Goal: Task Accomplishment & Management: Manage account settings

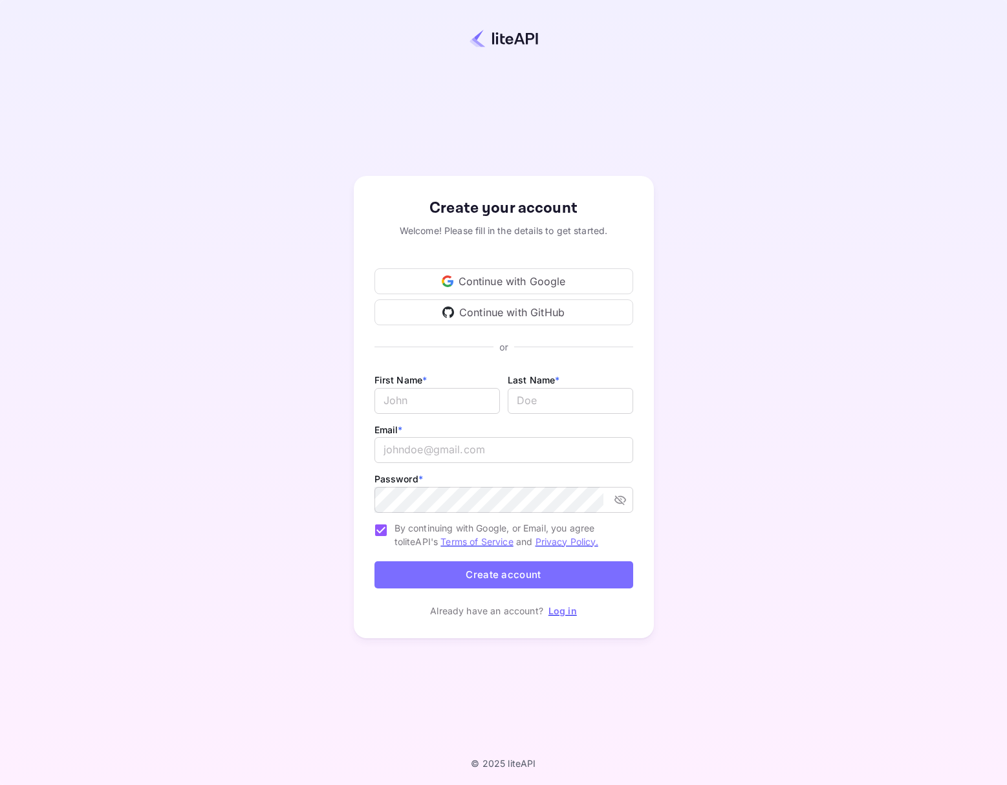
click at [625, 269] on div "Continue with Google" at bounding box center [504, 281] width 259 height 26
click at [422, 391] on input "Email *" at bounding box center [437, 401] width 125 height 26
drag, startPoint x: 406, startPoint y: 420, endPoint x: 398, endPoint y: 427, distance: 11.0
click at [406, 420] on div "First Name * ​ Last Name * ​" at bounding box center [504, 397] width 259 height 50
click at [393, 433] on label "Email *" at bounding box center [389, 429] width 28 height 11
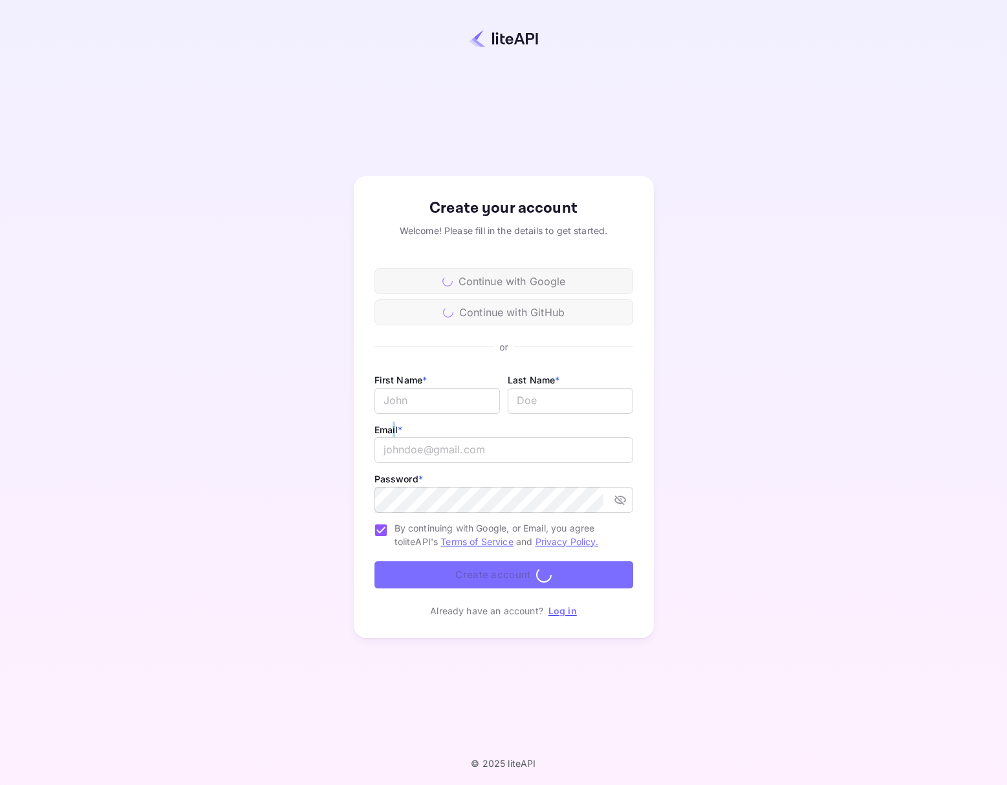
click at [385, 436] on div at bounding box center [385, 436] width 0 height 0
click at [338, 440] on div "Create your account Welcome! Please fill in the details to get started. Continu…" at bounding box center [503, 407] width 893 height 702
click at [332, 436] on div "Create your account Welcome! Please fill in the details to get started. Continu…" at bounding box center [503, 407] width 893 height 702
click at [877, 377] on div "Create your account Welcome! Please fill in the details to get started. Continu…" at bounding box center [503, 407] width 893 height 702
click at [512, 274] on div "Continue with Google" at bounding box center [504, 281] width 259 height 26
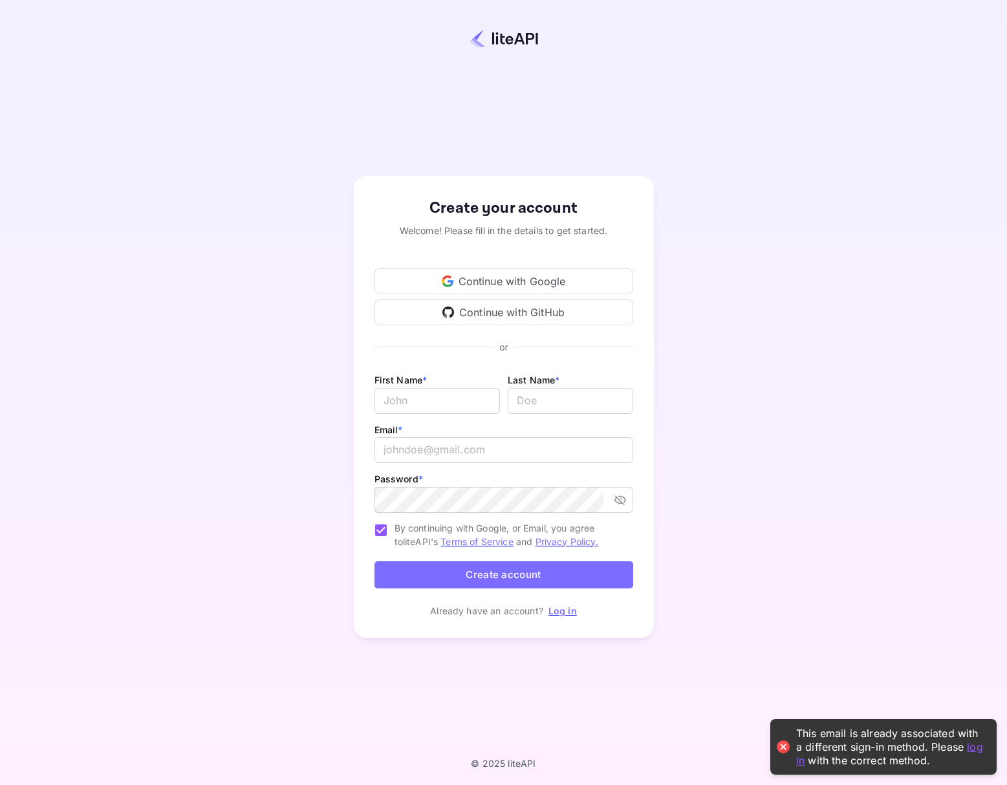
click at [976, 751] on link "log in" at bounding box center [889, 753] width 187 height 27
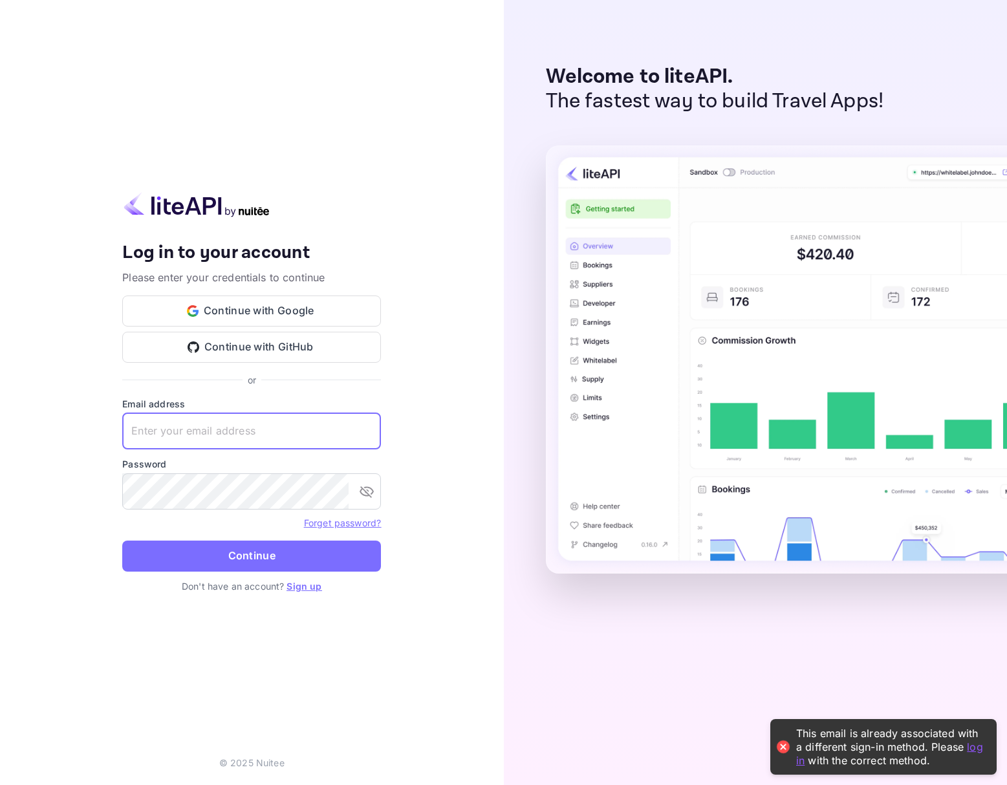
click at [201, 425] on input "text" at bounding box center [251, 431] width 259 height 36
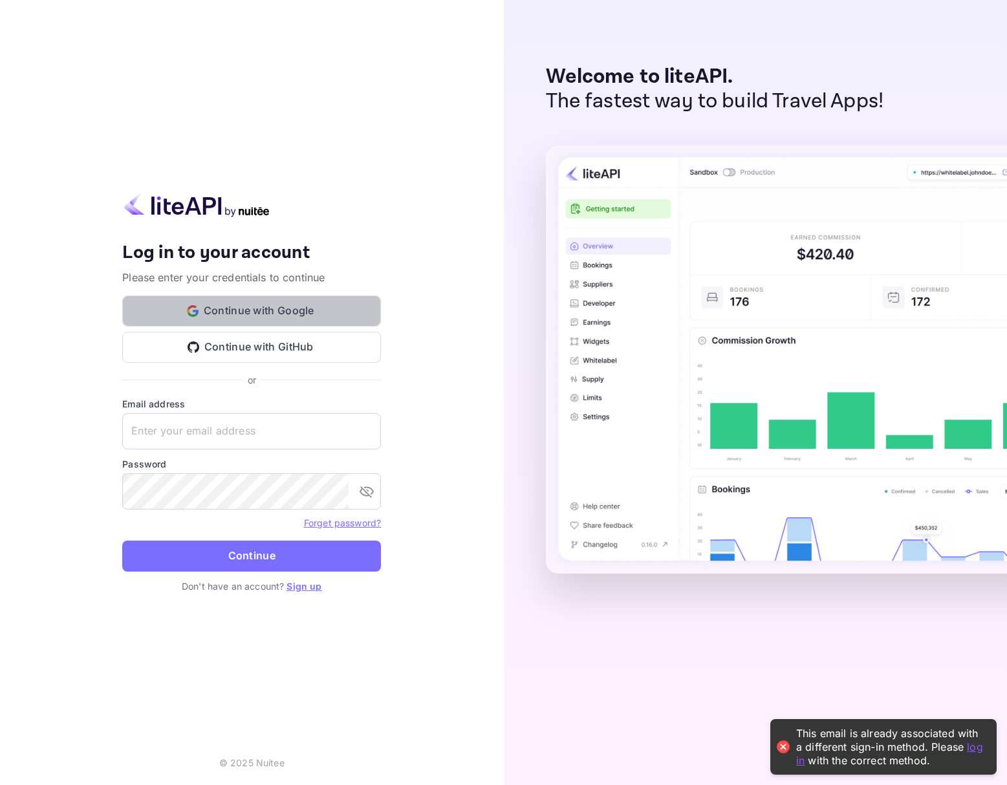
click at [245, 311] on button "Continue with Google" at bounding box center [251, 311] width 259 height 31
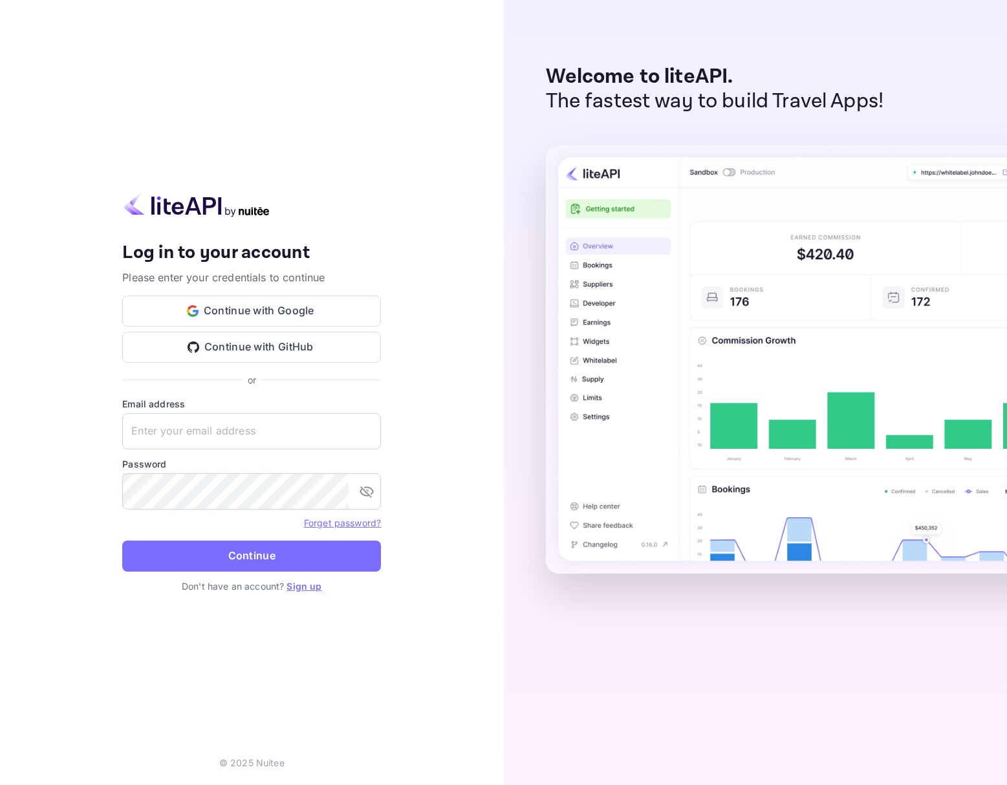
click at [360, 523] on link "Forget password?" at bounding box center [342, 522] width 77 height 11
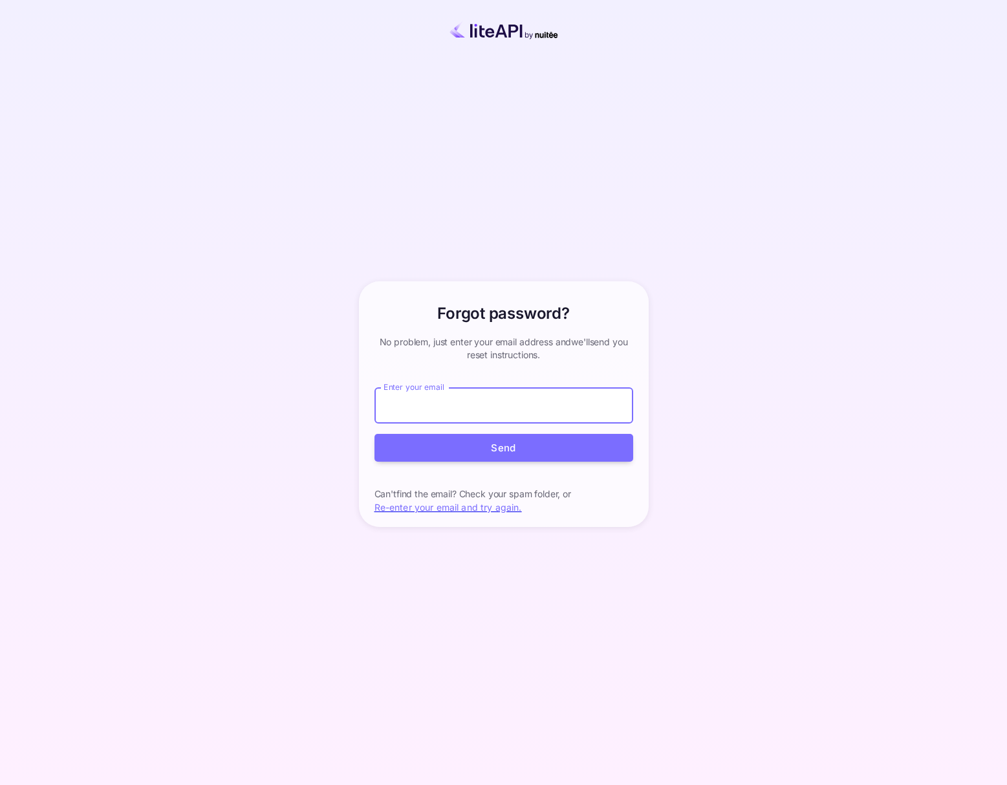
click at [499, 421] on input "Enter your email" at bounding box center [504, 405] width 259 height 36
click at [451, 416] on input "Enter your email" at bounding box center [504, 405] width 259 height 36
type input "[EMAIL_ADDRESS][DOMAIN_NAME]"
click at [375, 434] on button "Send" at bounding box center [504, 448] width 259 height 28
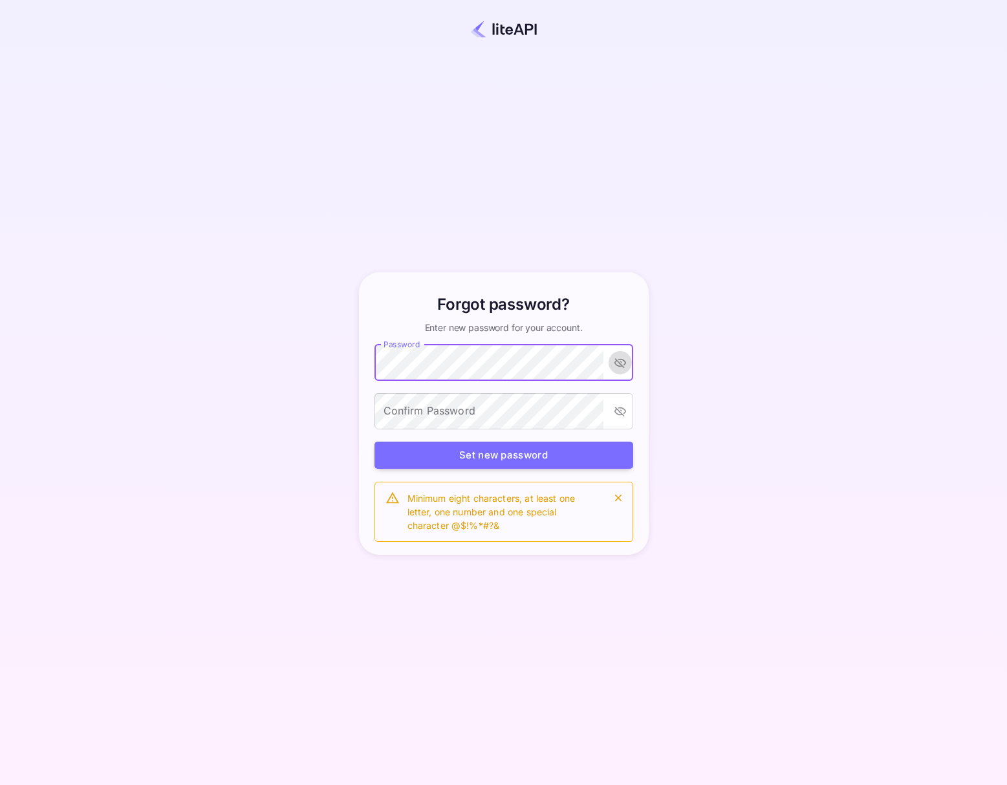
click at [615, 370] on button "toggle password visibility" at bounding box center [620, 362] width 23 height 23
click at [332, 355] on div "Forgot password? Enter new password for your account. Password Password Confirm…" at bounding box center [503, 413] width 893 height 711
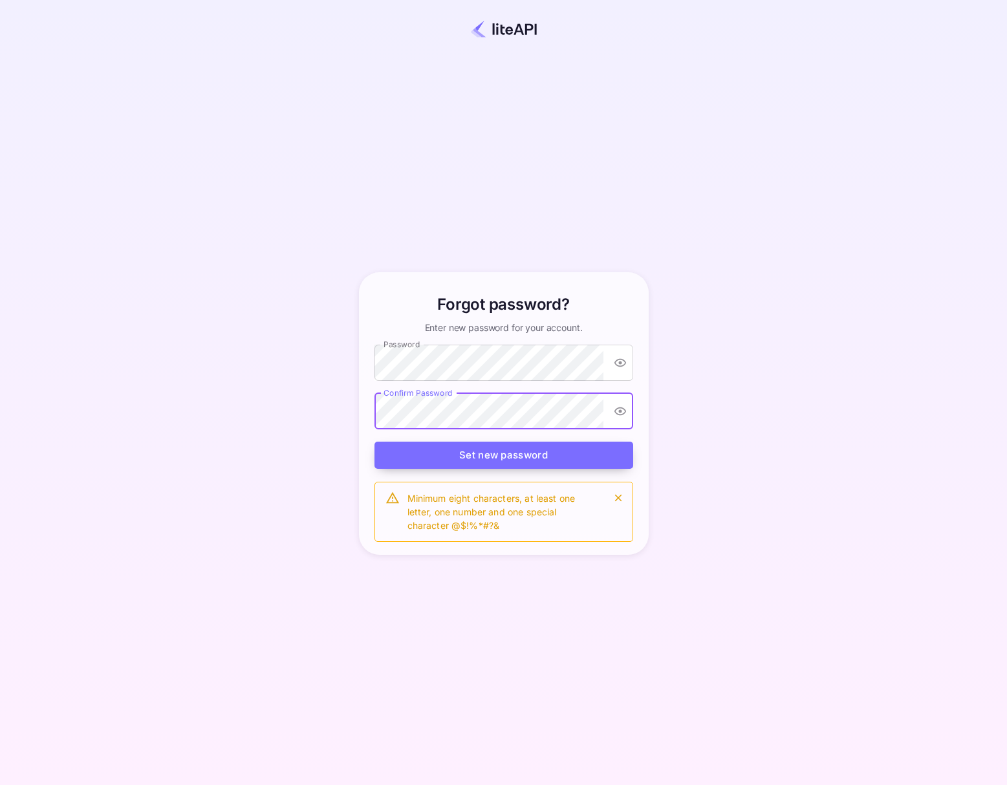
click at [468, 449] on button "Set new password" at bounding box center [504, 456] width 259 height 28
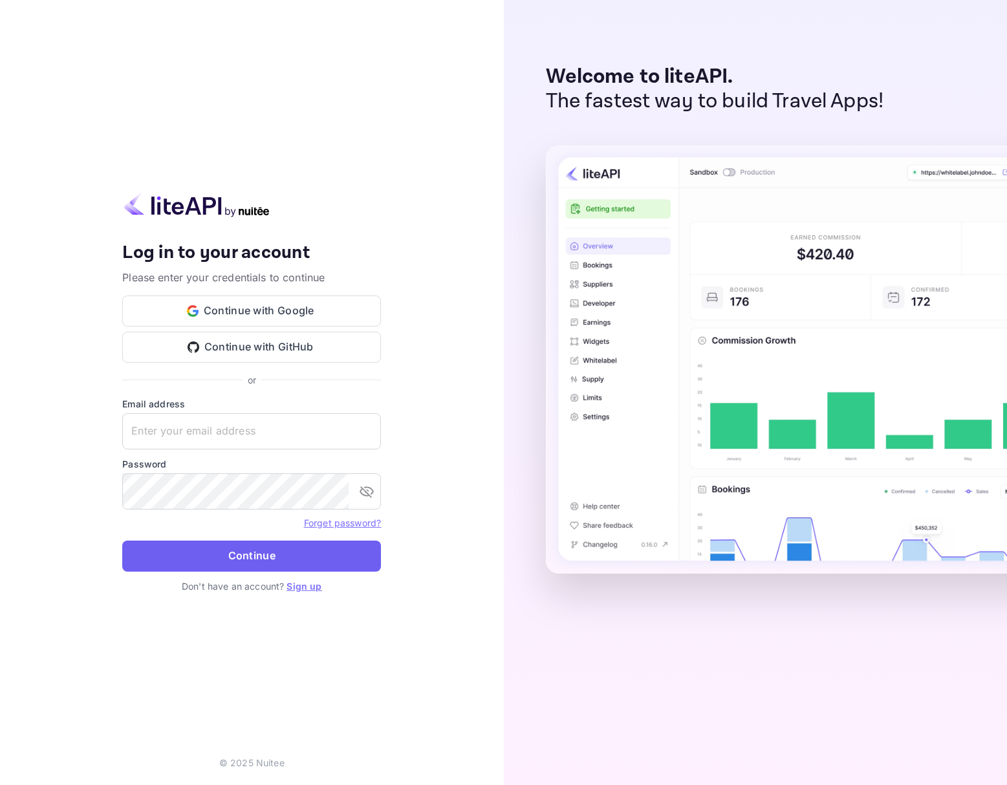
type input "[EMAIL_ADDRESS][DOMAIN_NAME]"
click at [275, 563] on button "Continue" at bounding box center [251, 556] width 259 height 31
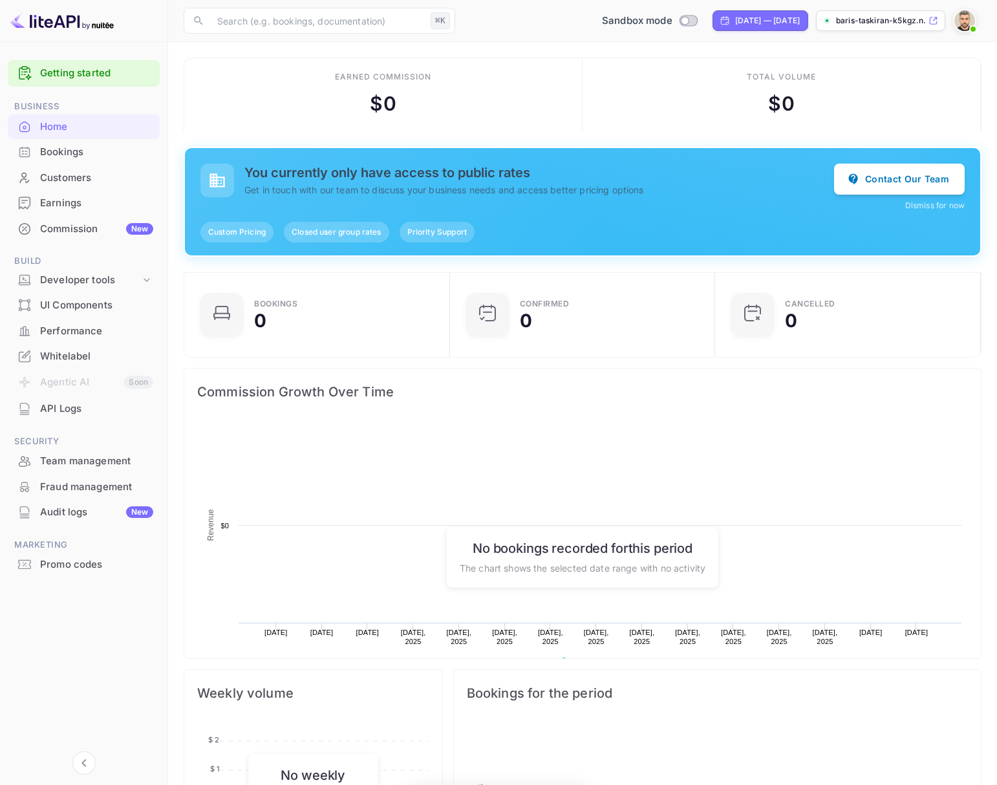
scroll to position [201, 248]
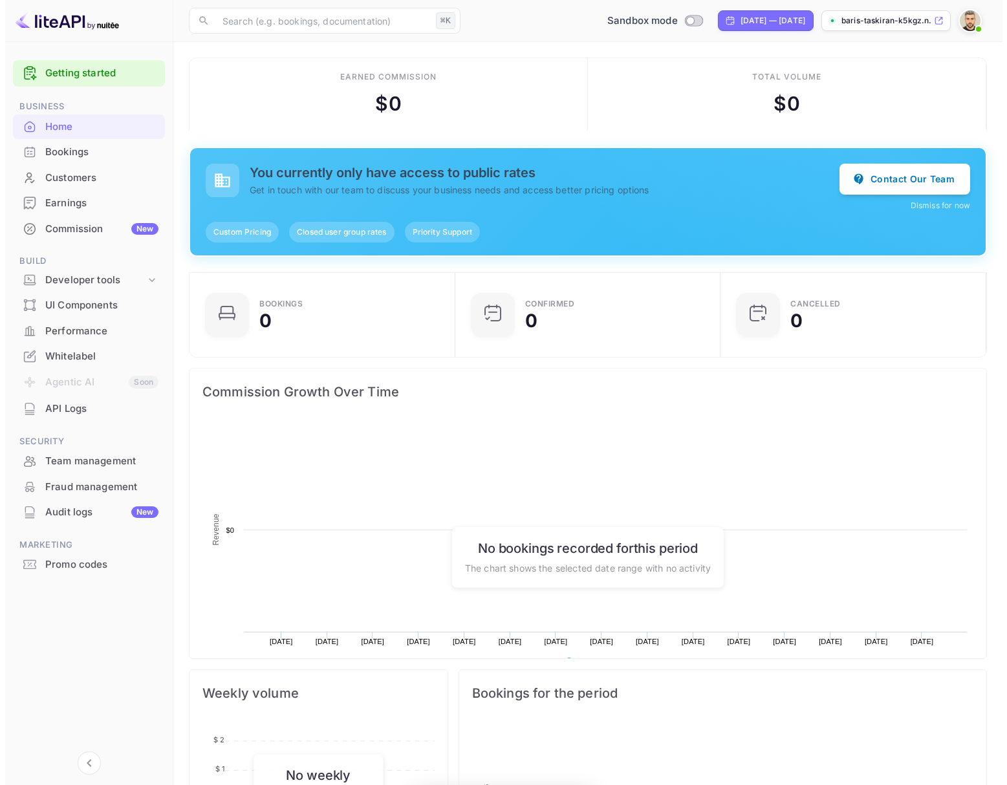
scroll to position [201, 248]
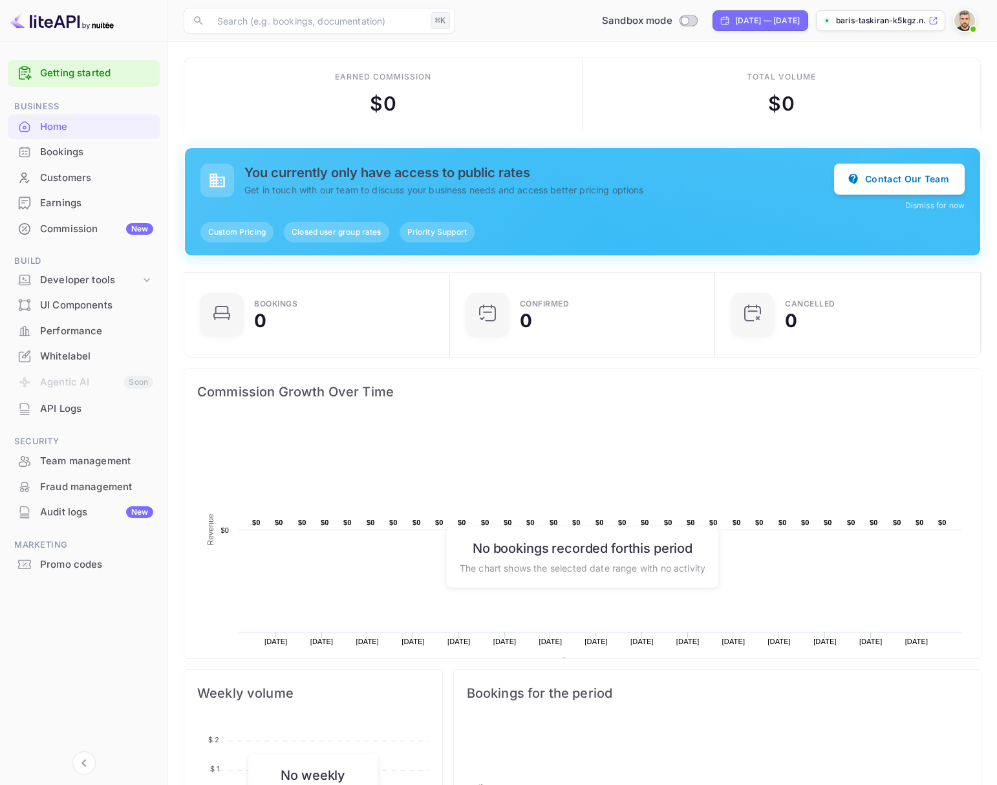
click at [723, 217] on div "You currently only have access to public rates Get in touch with our team to di…" at bounding box center [583, 201] width 796 height 107
drag, startPoint x: 254, startPoint y: 168, endPoint x: 299, endPoint y: 167, distance: 45.9
click at [299, 167] on h5 "You currently only have access to public rates" at bounding box center [540, 173] width 590 height 16
click at [248, 179] on h5 "You currently only have access to public rates" at bounding box center [540, 173] width 590 height 16
click at [100, 283] on div "Developer tools" at bounding box center [90, 280] width 100 height 15
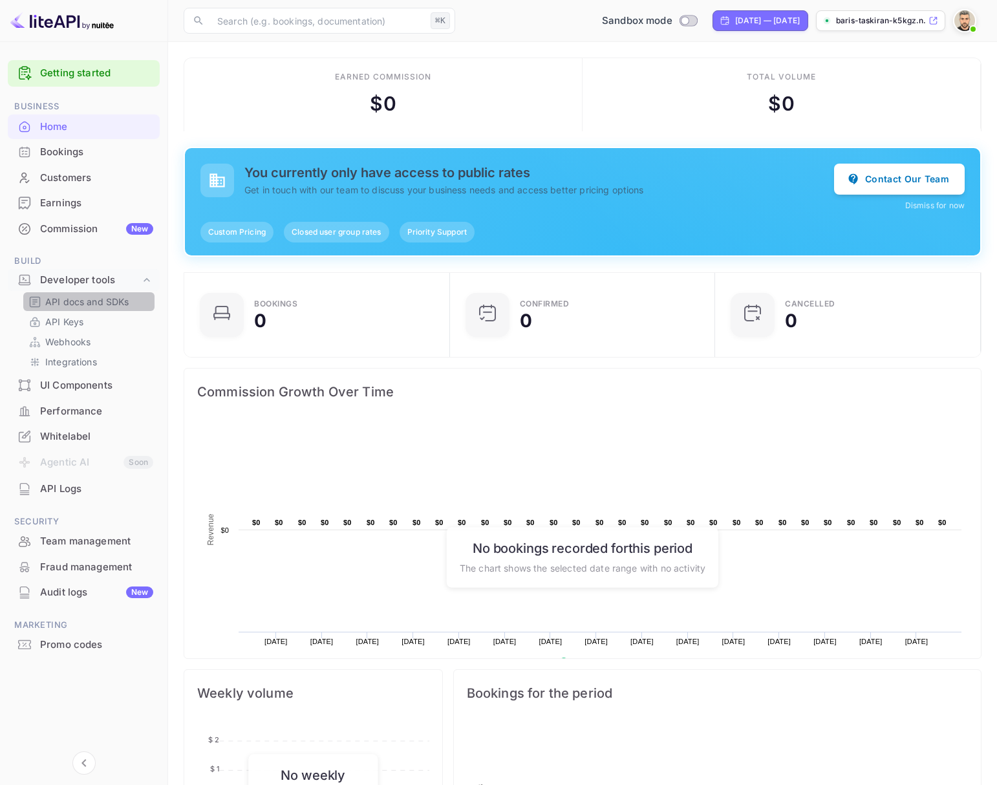
click at [100, 293] on div "API docs and SDKs" at bounding box center [88, 301] width 131 height 19
click at [88, 327] on link "API Keys" at bounding box center [88, 322] width 121 height 14
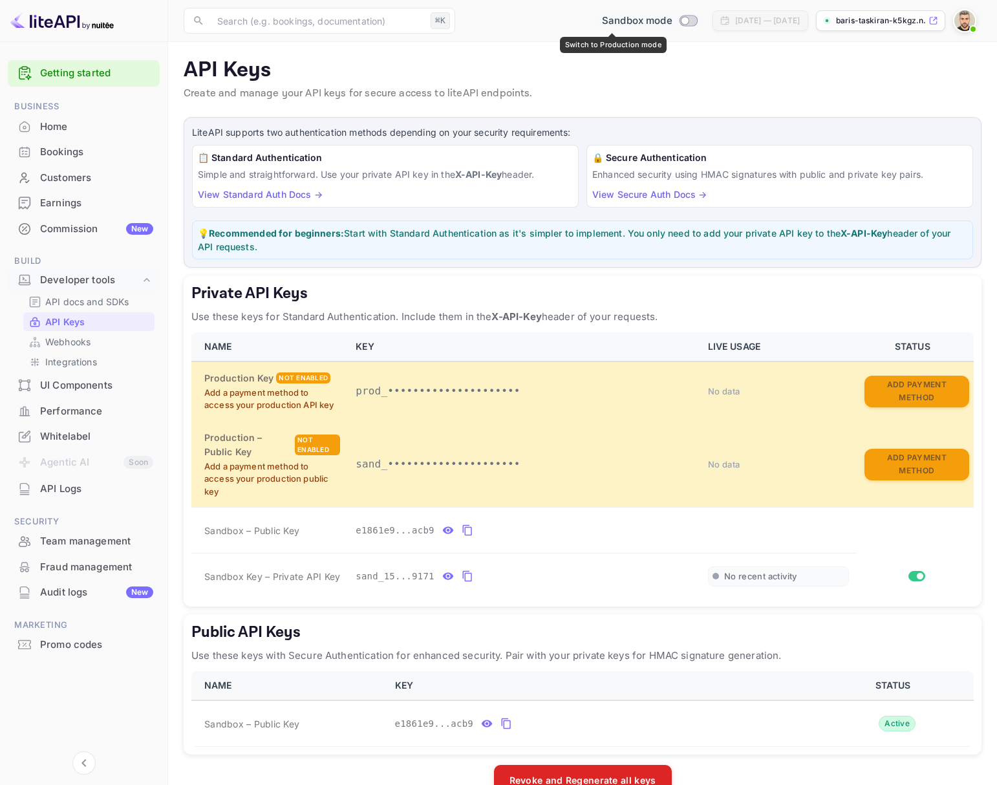
click at [672, 19] on input "Switch to Production mode" at bounding box center [685, 20] width 26 height 8
checkbox input "false"
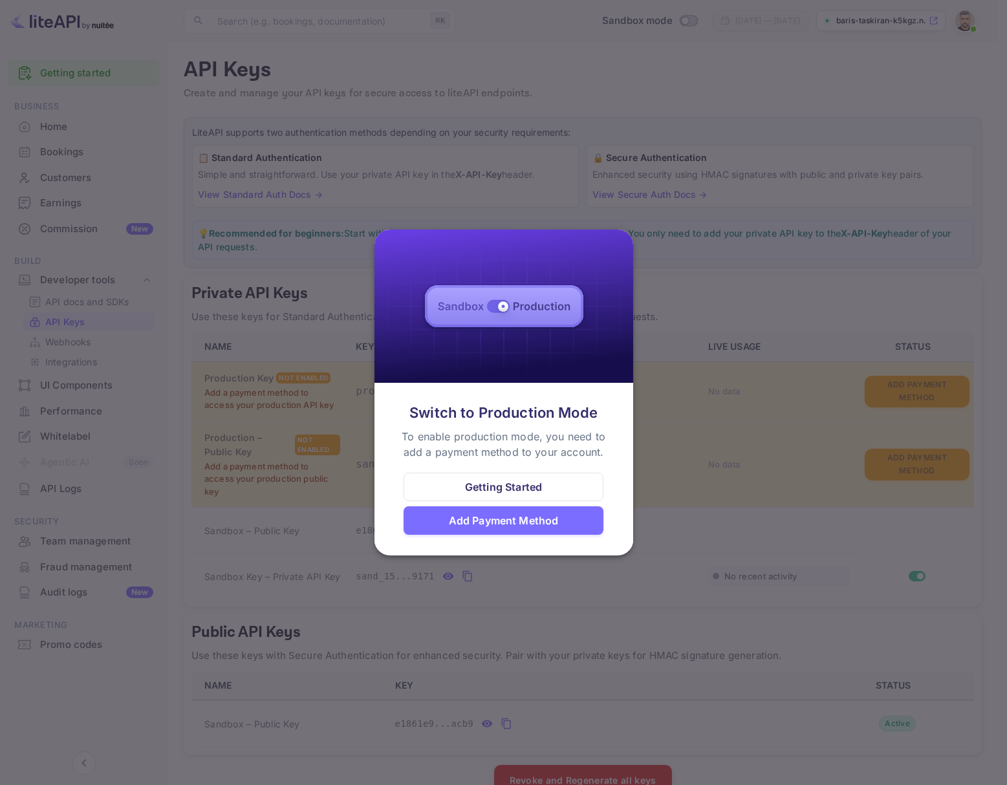
click at [540, 490] on div "Getting Started" at bounding box center [503, 487] width 77 height 16
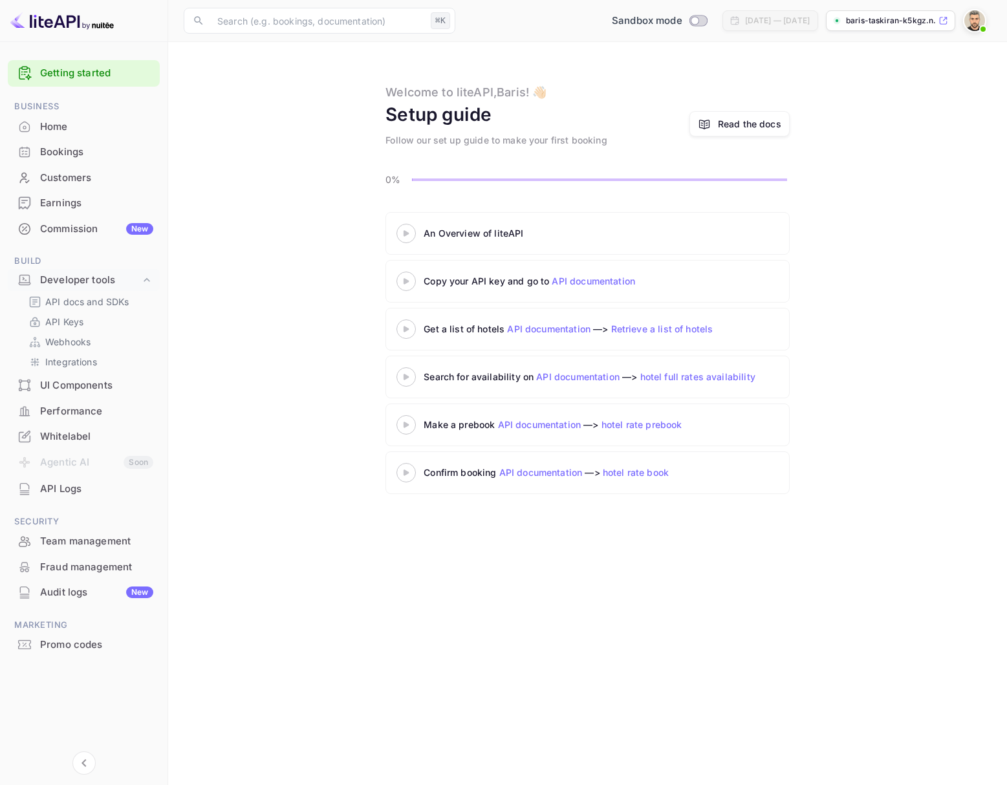
click at [54, 24] on img at bounding box center [61, 20] width 103 height 21
click at [56, 18] on img at bounding box center [61, 20] width 103 height 21
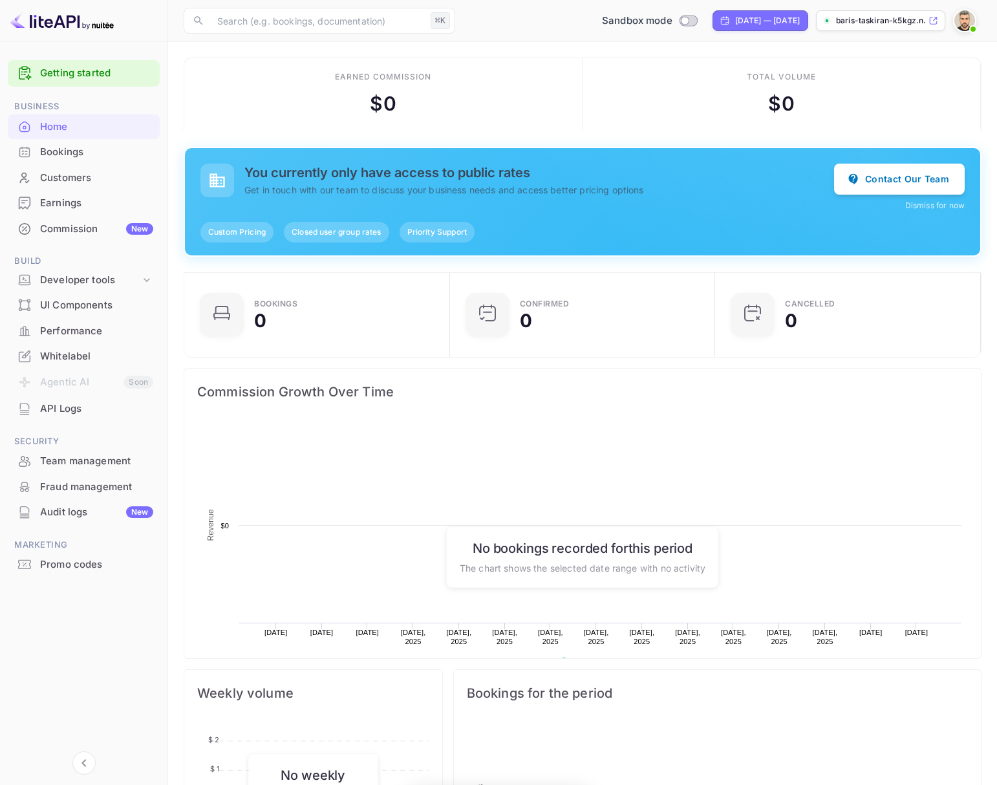
scroll to position [201, 248]
click at [965, 10] on img at bounding box center [965, 20] width 21 height 21
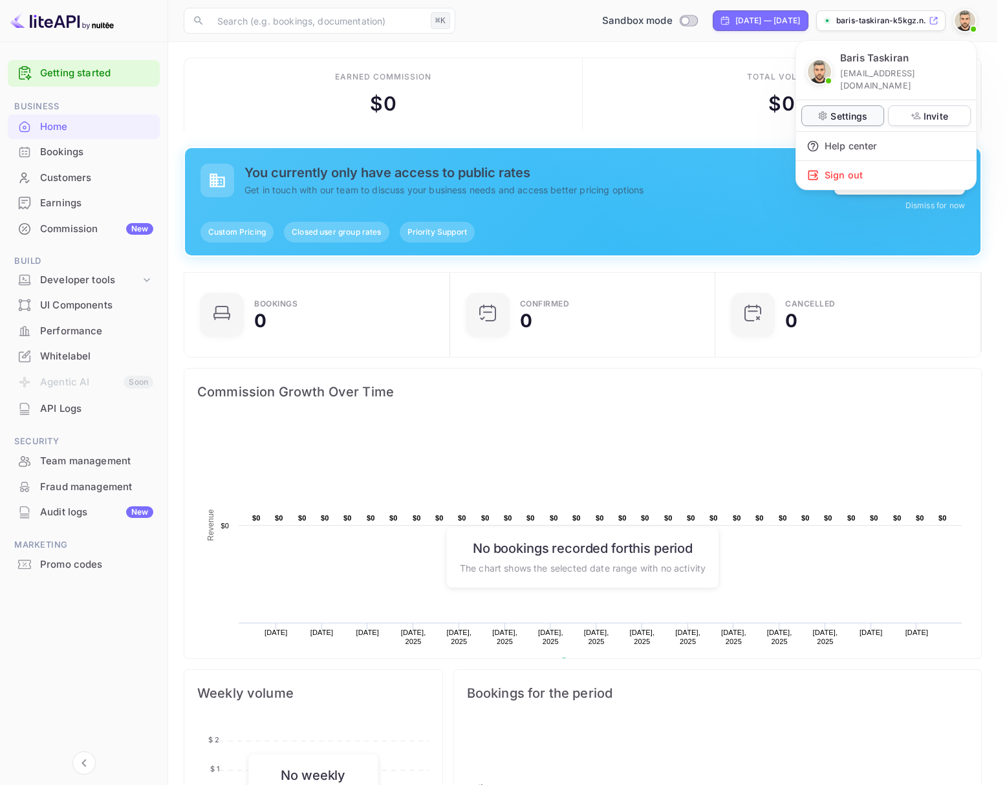
click at [854, 111] on div "Settings" at bounding box center [842, 115] width 83 height 21
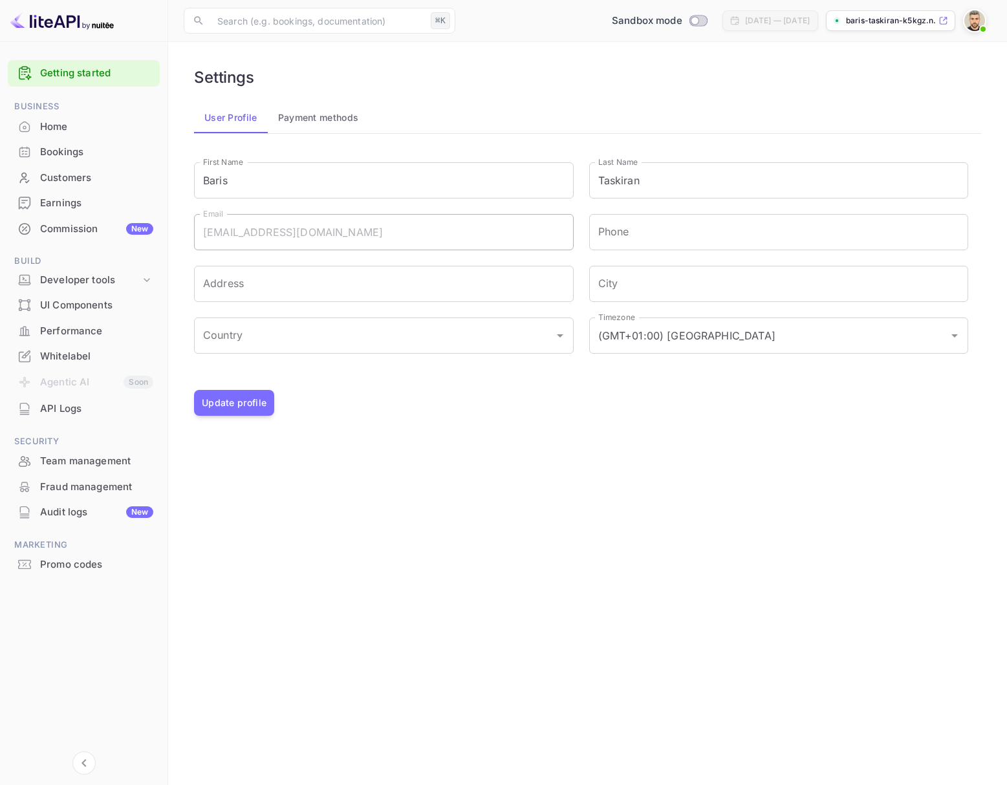
click at [326, 118] on button "Payment methods" at bounding box center [319, 117] width 102 height 31
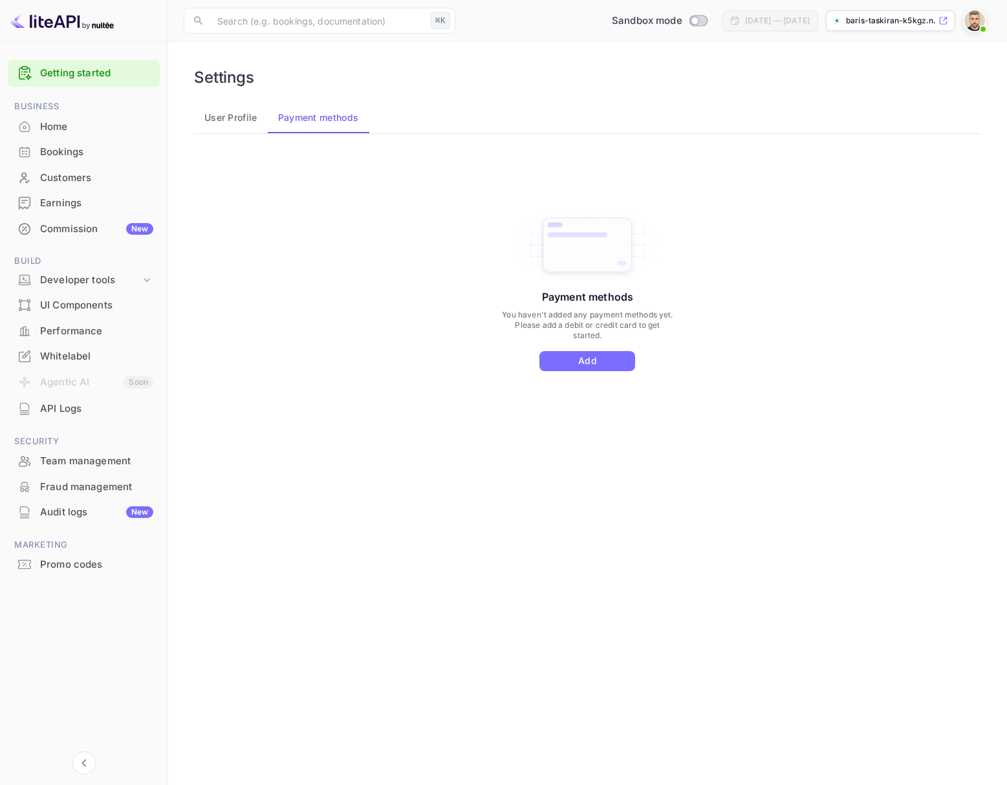
click at [229, 125] on button "User Profile" at bounding box center [231, 117] width 74 height 31
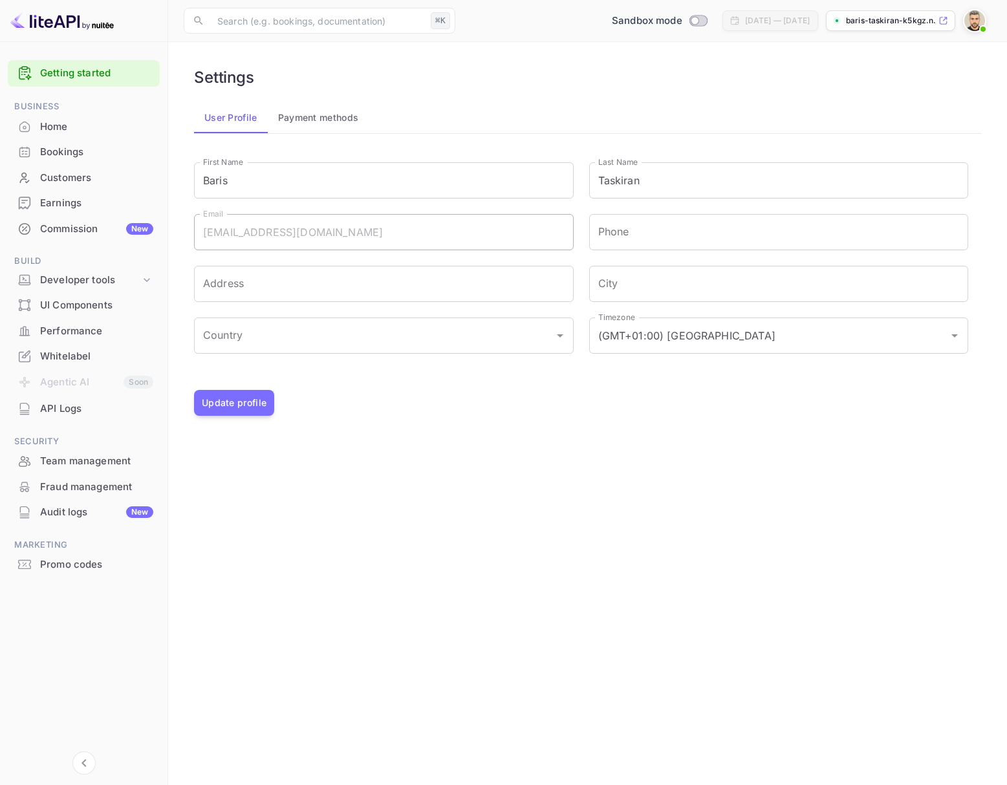
click at [937, 23] on div "baris-taskiran-k5kgz.n..." at bounding box center [890, 20] width 129 height 21
click at [971, 20] on img at bounding box center [974, 20] width 21 height 21
click at [865, 109] on p "Settings" at bounding box center [858, 116] width 37 height 14
click at [979, 16] on img at bounding box center [974, 20] width 21 height 21
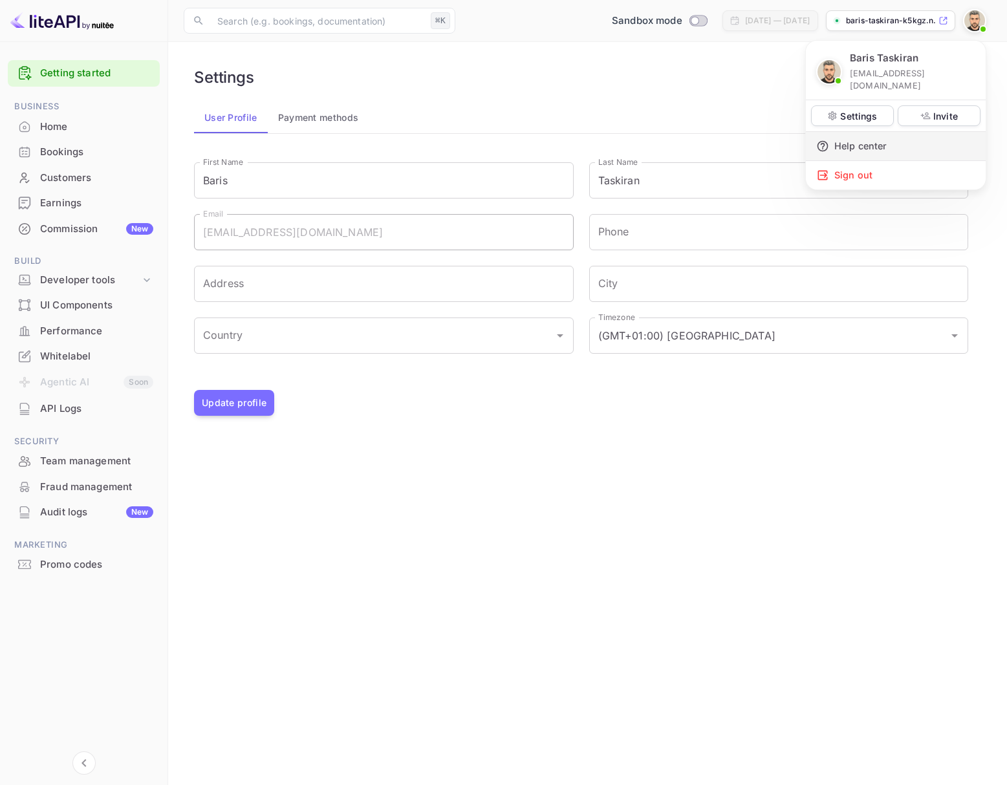
click at [869, 132] on div "Help center" at bounding box center [896, 146] width 180 height 28
